Goal: Find specific page/section: Find specific page/section

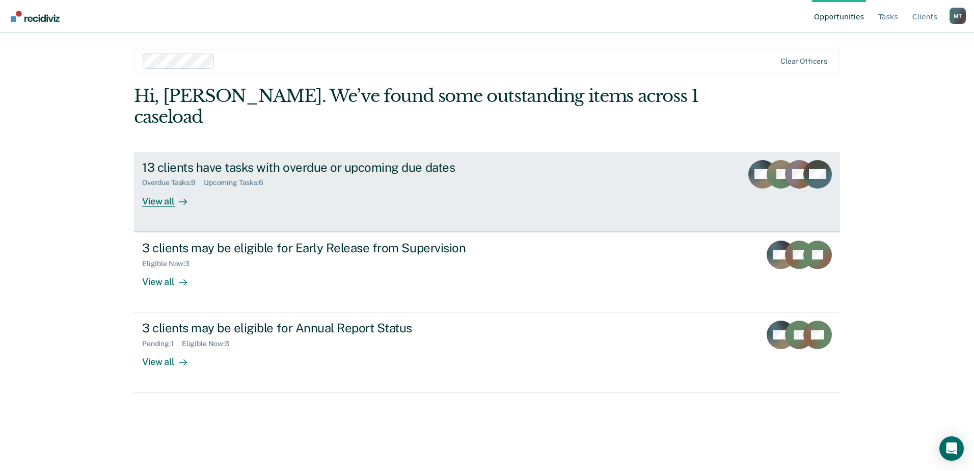
click at [166, 187] on div "View all" at bounding box center [170, 197] width 57 height 20
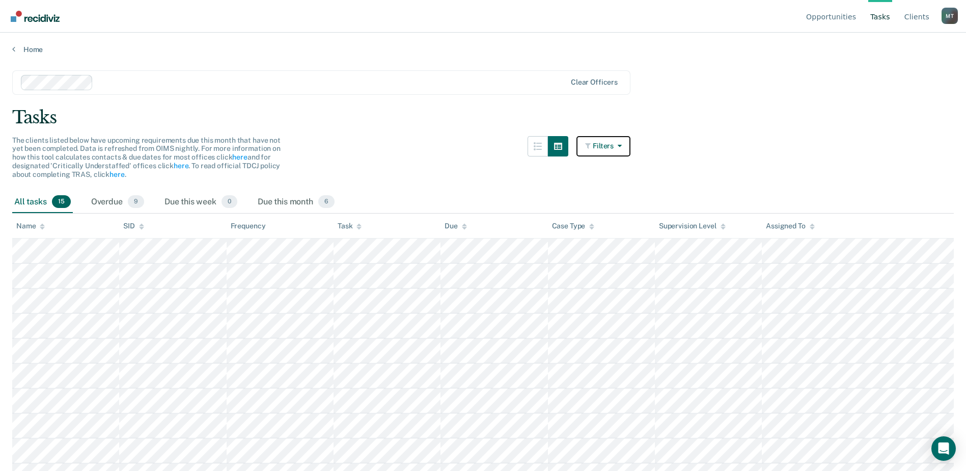
click at [598, 147] on button "Filters" at bounding box center [603, 146] width 54 height 20
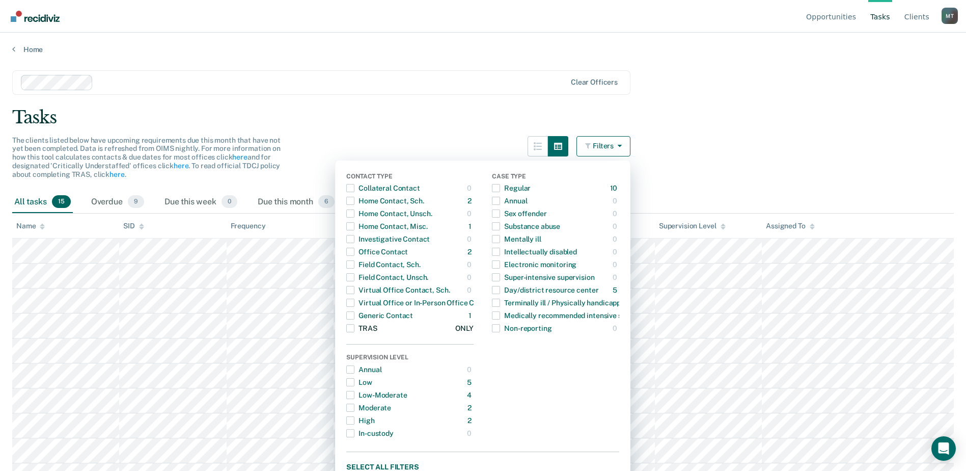
click at [370, 325] on div "TRAS" at bounding box center [361, 328] width 31 height 16
click at [446, 71] on div "Clear officers" at bounding box center [321, 82] width 618 height 24
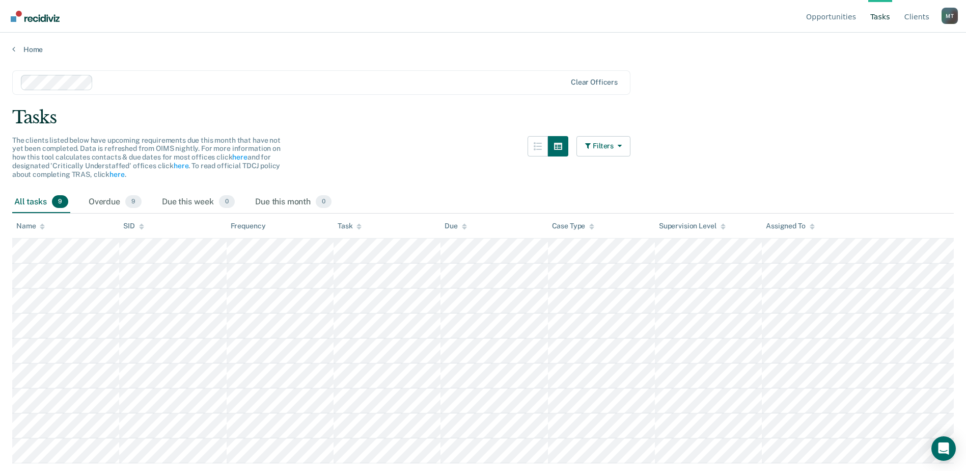
click at [733, 44] on div "Home" at bounding box center [483, 43] width 966 height 21
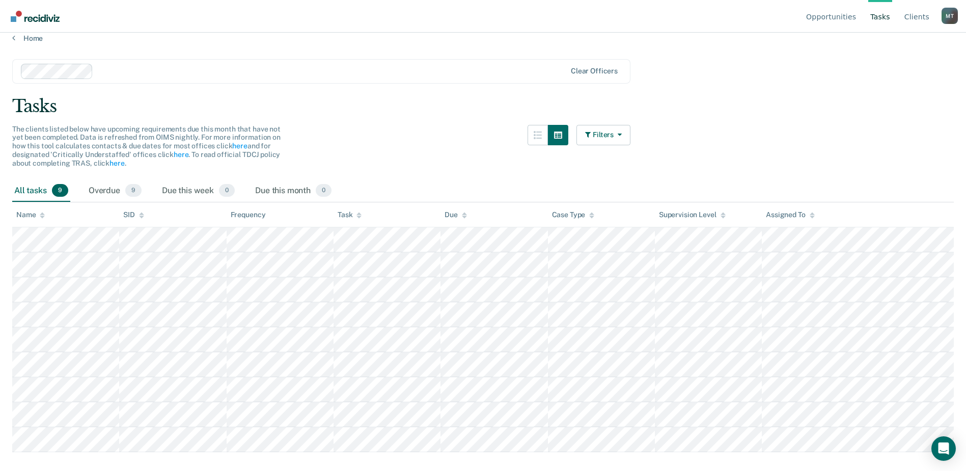
scroll to position [14, 0]
